Goal: Navigation & Orientation: Find specific page/section

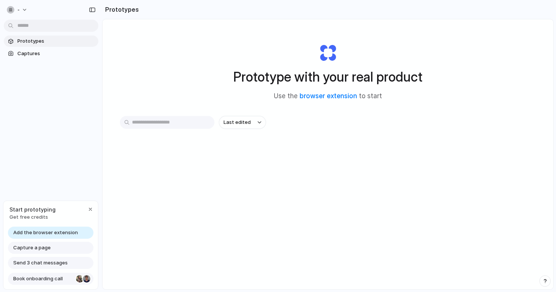
click at [87, 279] on div at bounding box center [87, 279] width 8 height 8
click at [62, 231] on span "Add the browser extension" at bounding box center [45, 233] width 65 height 8
click at [169, 120] on input "text" at bounding box center [167, 122] width 95 height 13
click at [318, 95] on link "browser extension" at bounding box center [328, 96] width 57 height 8
